Goal: Task Accomplishment & Management: Use online tool/utility

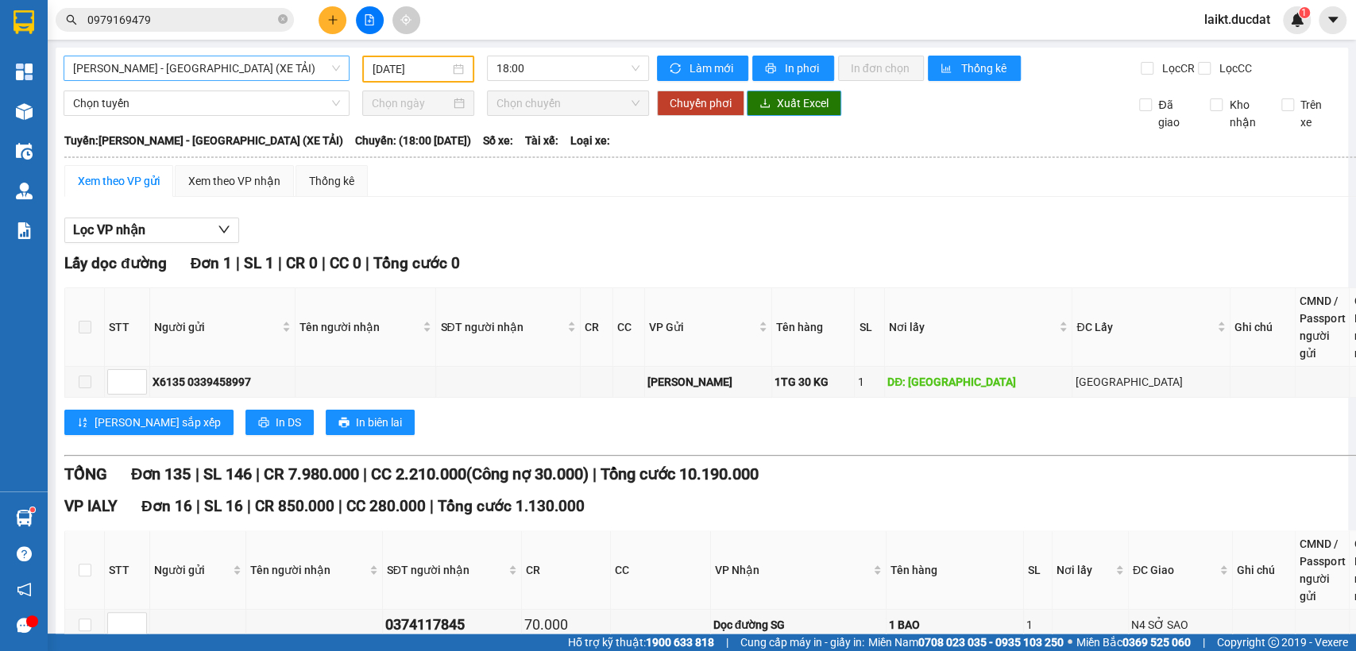
click at [214, 65] on span "[PERSON_NAME] - [GEOGRAPHIC_DATA] (XE TẢI)" at bounding box center [206, 68] width 267 height 24
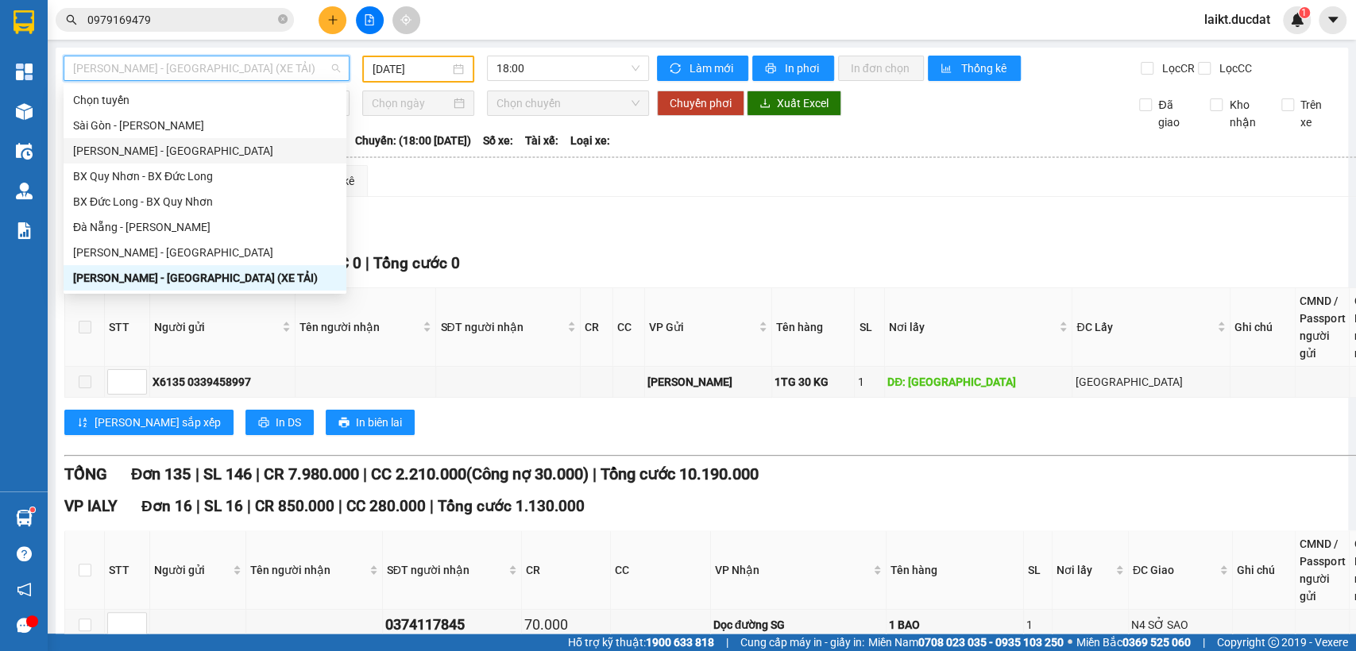
click at [126, 152] on div "[PERSON_NAME] - [GEOGRAPHIC_DATA]" at bounding box center [205, 150] width 264 height 17
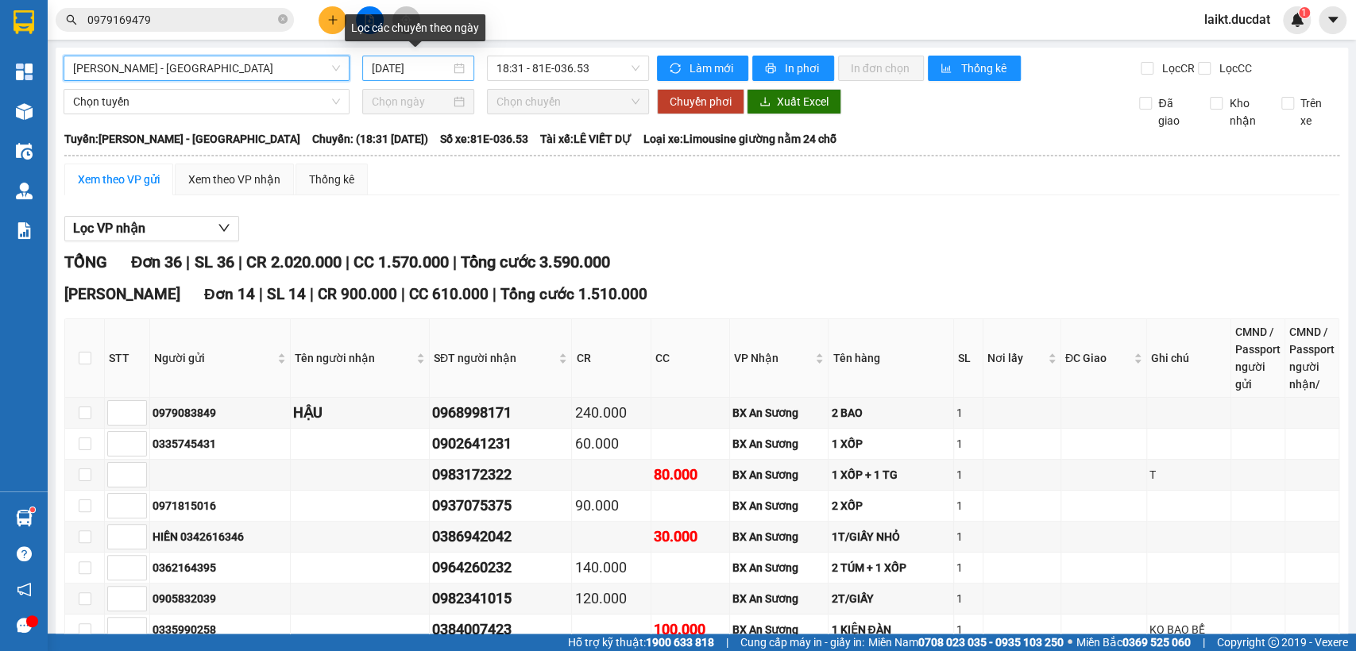
click at [433, 65] on input "[DATE]" at bounding box center [411, 68] width 79 height 17
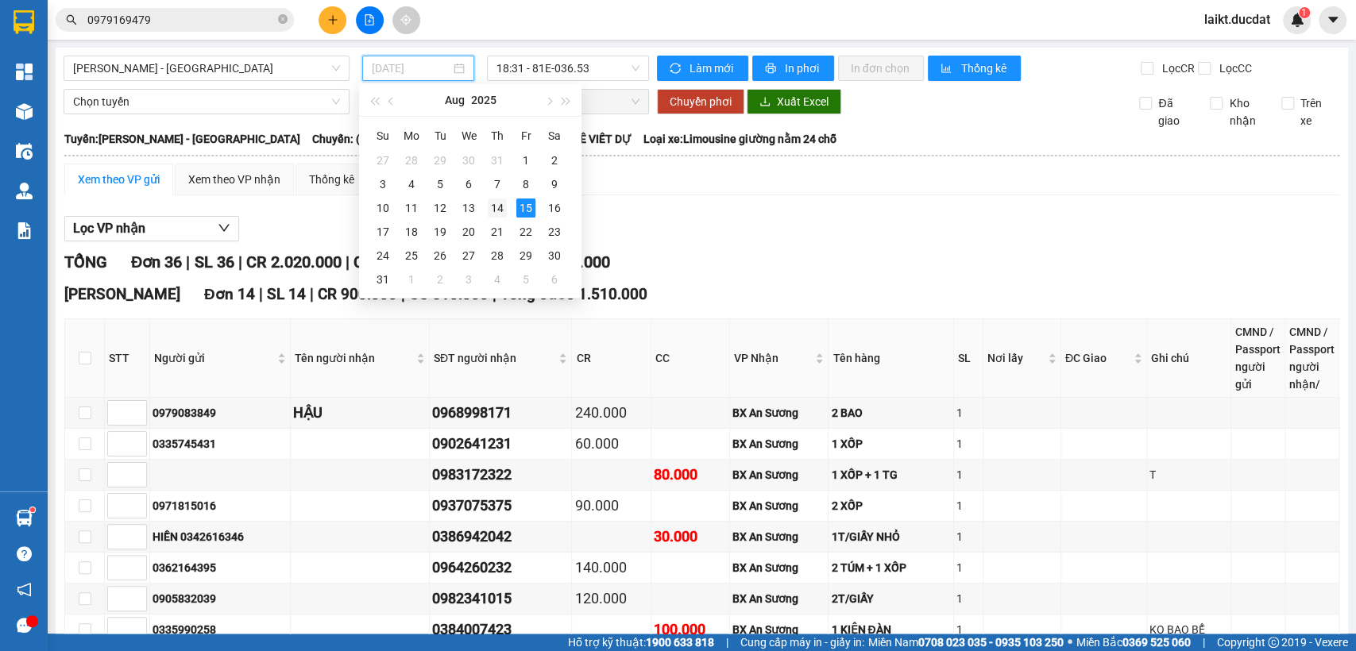
click at [489, 205] on div "14" at bounding box center [497, 208] width 19 height 19
type input "[DATE]"
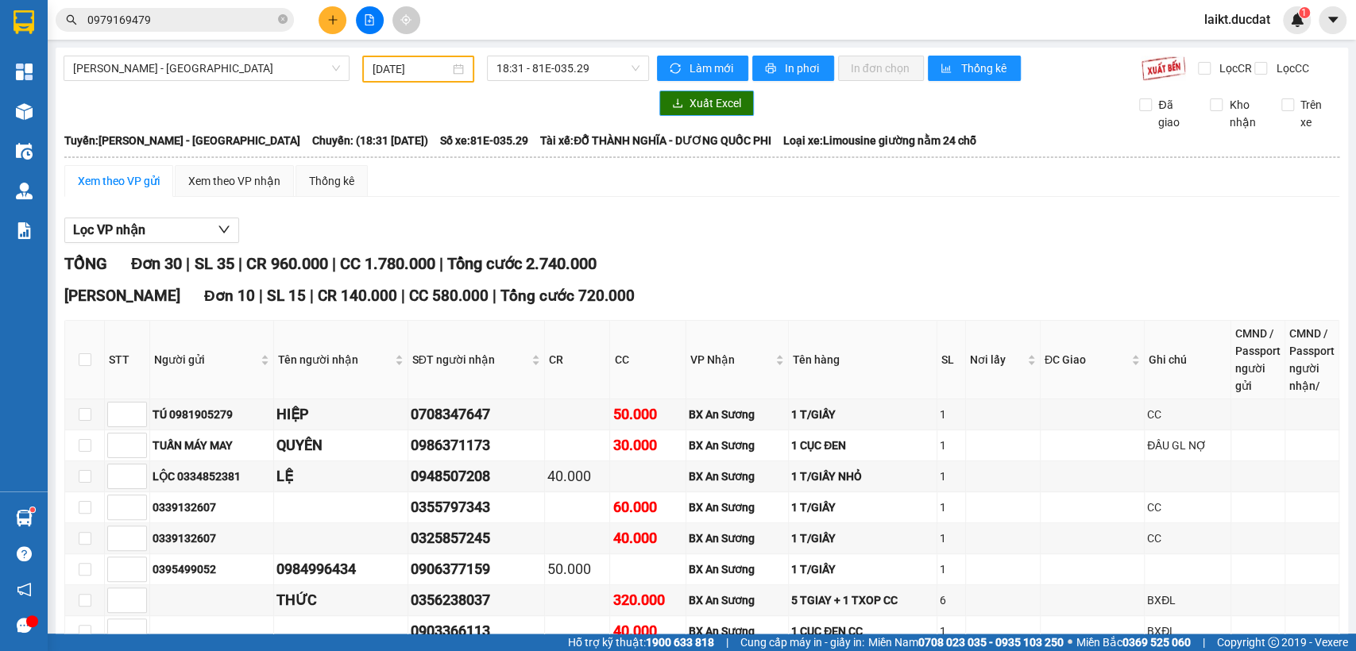
click at [696, 112] on span "Xuất Excel" at bounding box center [715, 103] width 52 height 17
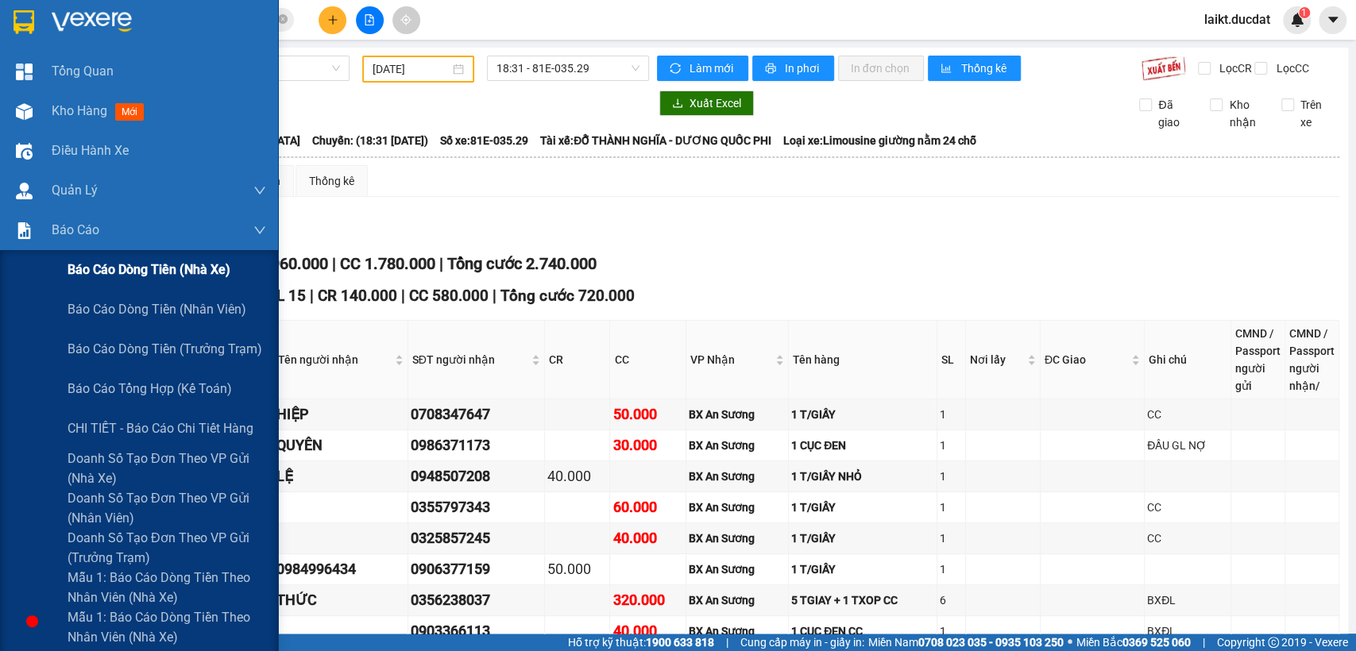
click at [131, 272] on span "Báo cáo dòng tiền (nhà xe)" at bounding box center [149, 270] width 163 height 20
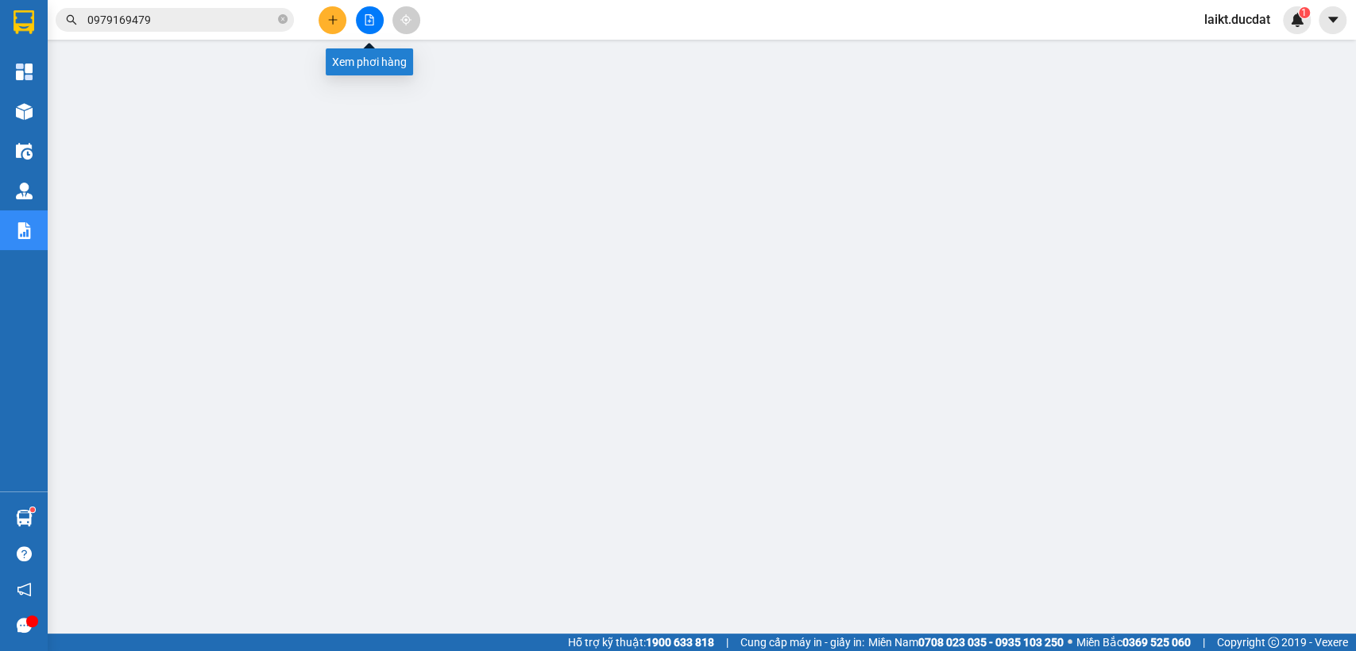
click at [372, 14] on button at bounding box center [370, 20] width 28 height 28
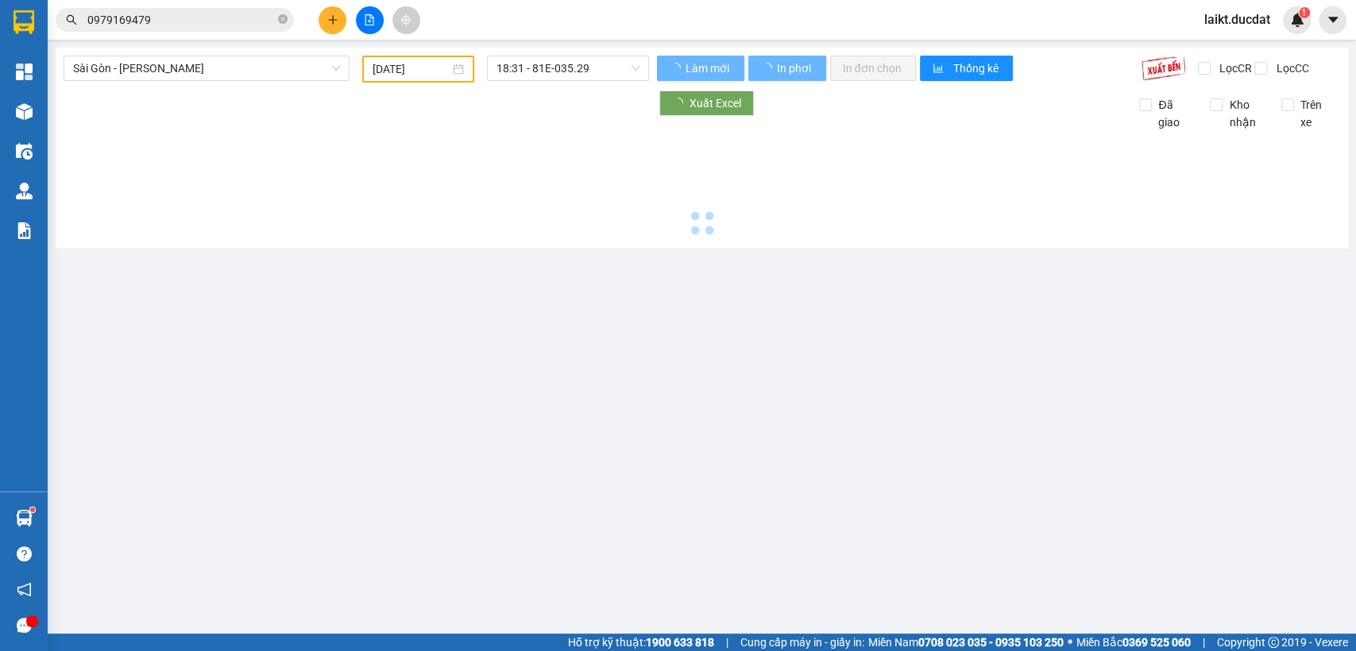
type input "[DATE]"
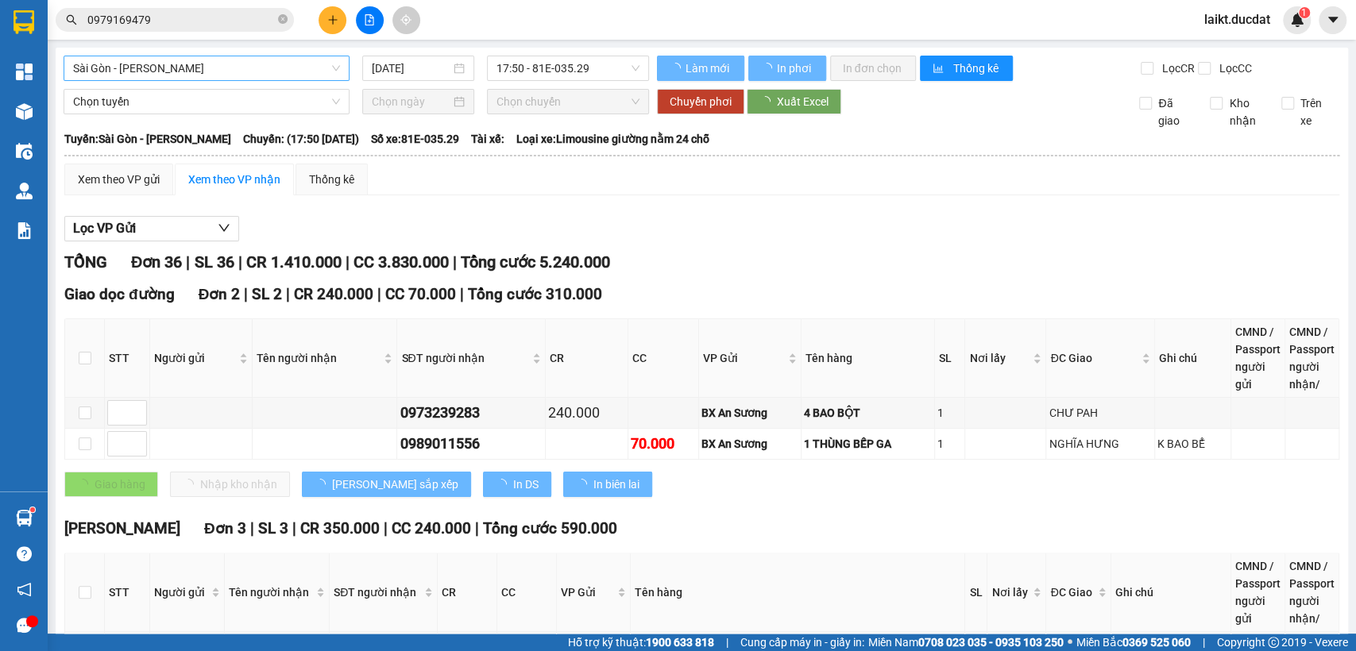
click at [186, 71] on span "Sài Gòn - [PERSON_NAME]" at bounding box center [206, 68] width 267 height 24
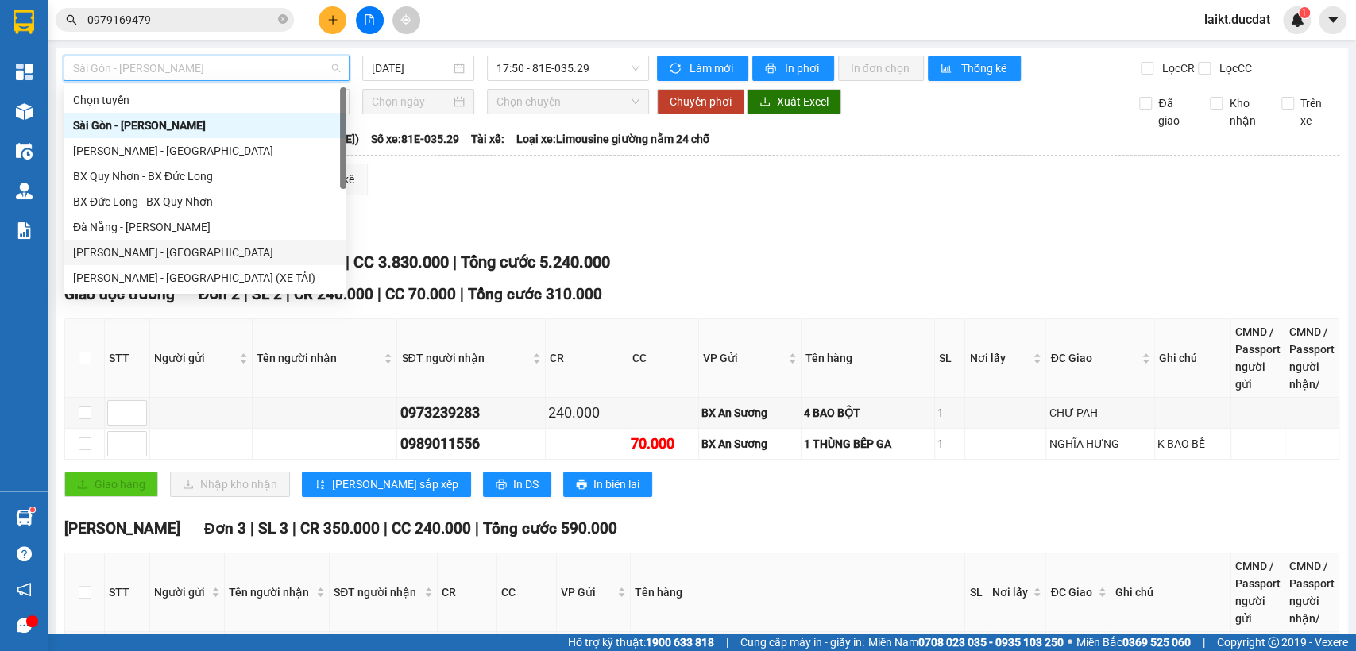
click at [106, 249] on div "[PERSON_NAME] - [GEOGRAPHIC_DATA]" at bounding box center [205, 252] width 264 height 17
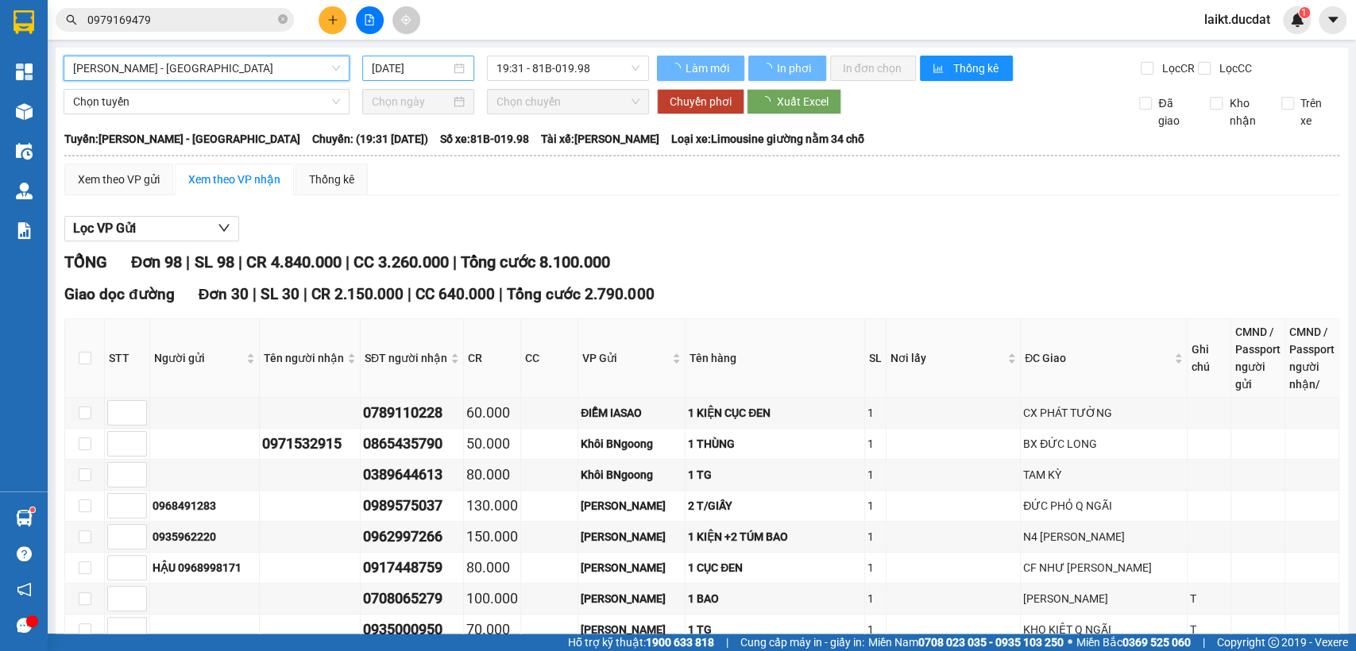
click at [435, 76] on input "[DATE]" at bounding box center [411, 68] width 79 height 17
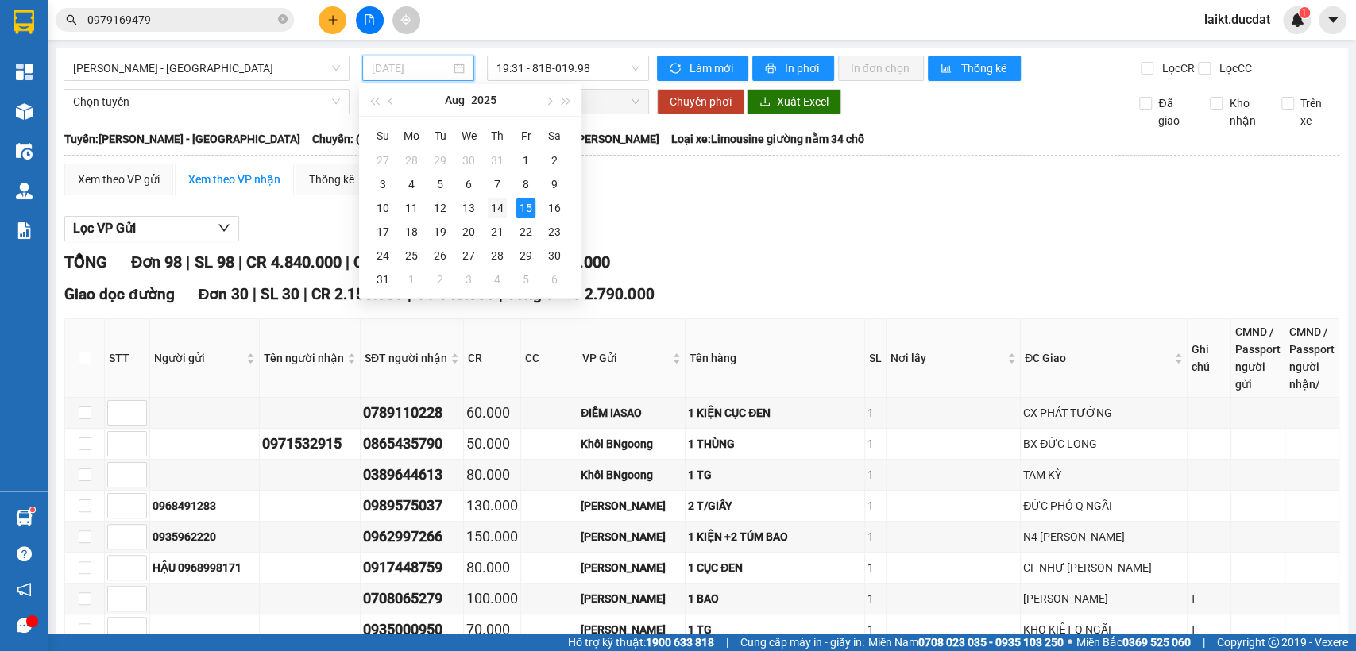
click at [501, 208] on div "14" at bounding box center [497, 208] width 19 height 19
type input "[DATE]"
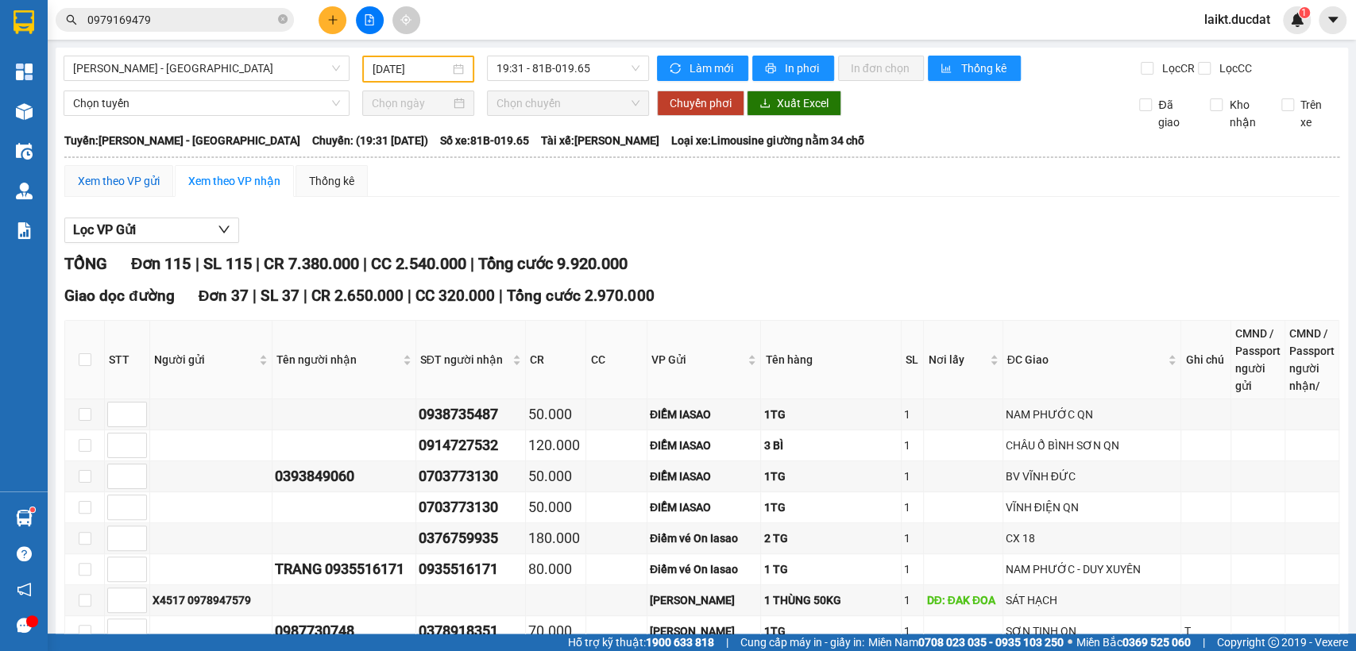
click at [102, 188] on div "Xem theo VP gửi" at bounding box center [119, 180] width 82 height 17
